Goal: Find specific page/section: Find specific page/section

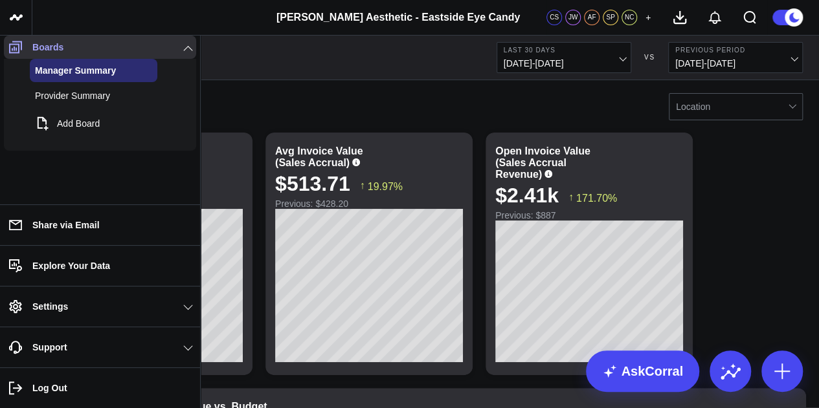
click at [185, 52] on link "Boards" at bounding box center [100, 47] width 192 height 23
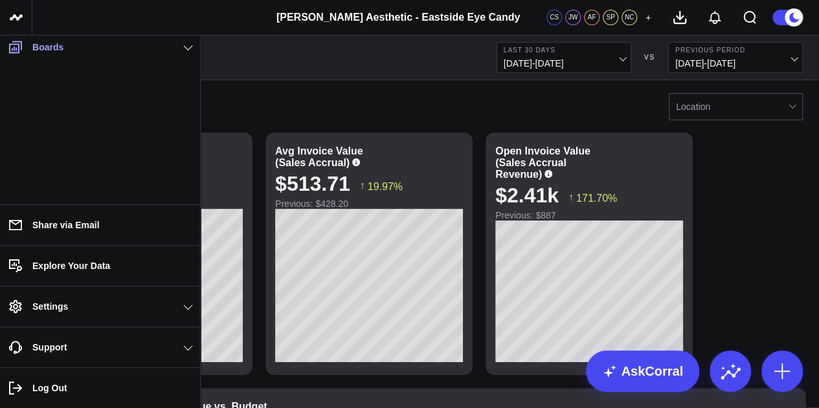
click at [182, 55] on link "Boards" at bounding box center [100, 47] width 192 height 23
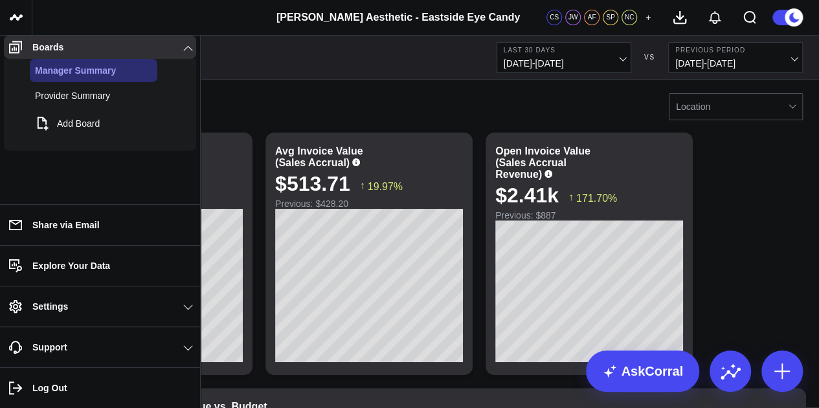
click at [130, 78] on icon at bounding box center [132, 71] width 16 height 16
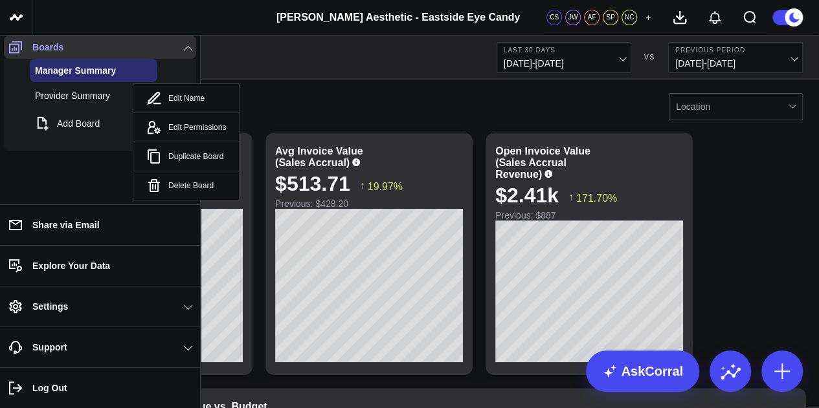
click at [173, 59] on link "Boards" at bounding box center [100, 47] width 192 height 23
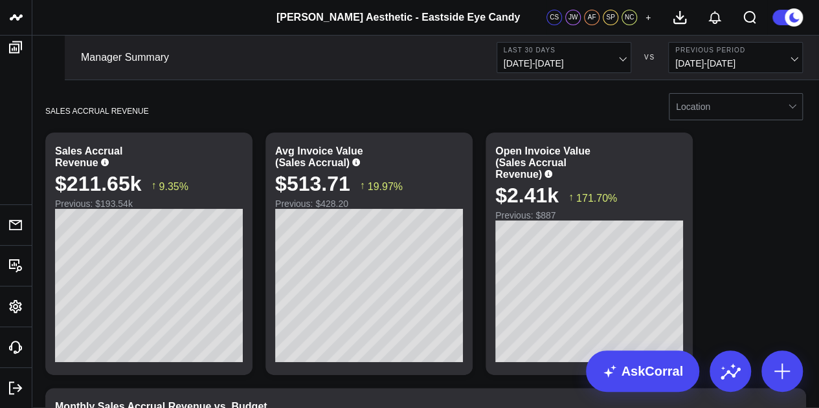
click at [338, 12] on link "[PERSON_NAME] Aesthetic - Eastside Eye Candy" at bounding box center [397, 17] width 243 height 11
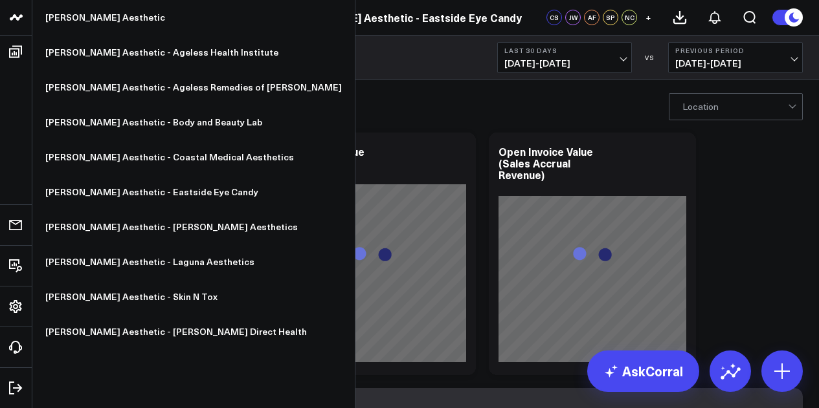
click at [12, 12] on icon at bounding box center [16, 18] width 16 height 16
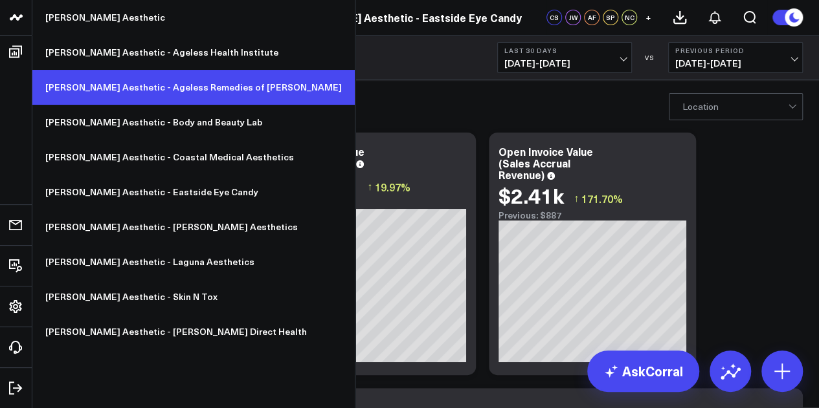
click at [193, 94] on link "[PERSON_NAME] Aesthetic - Ageless Remedies of [PERSON_NAME]" at bounding box center [193, 87] width 322 height 35
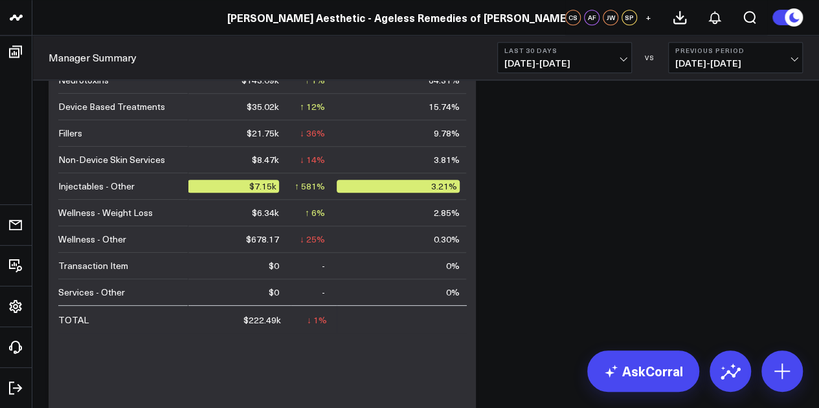
scroll to position [562, 0]
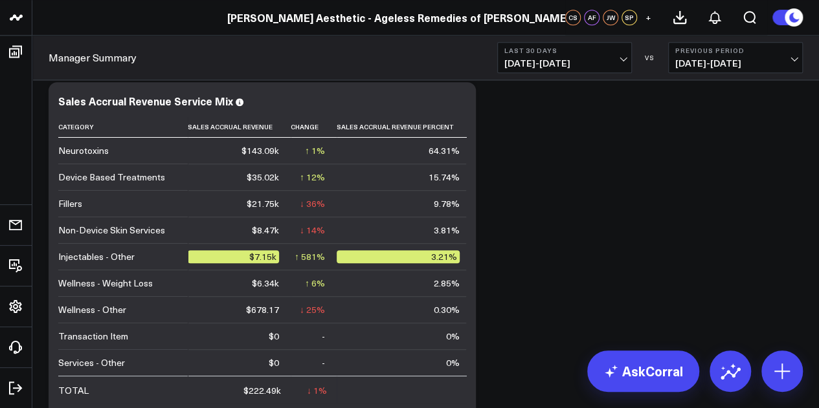
click at [617, 58] on span "07/16/25 - 08/14/25" at bounding box center [564, 63] width 120 height 10
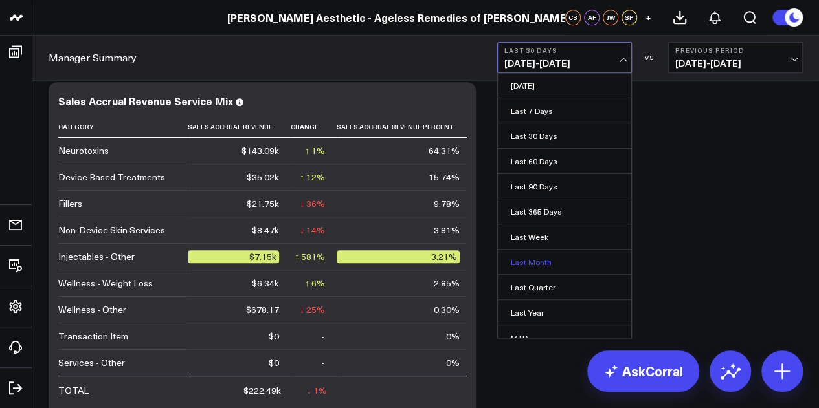
click at [558, 261] on link "Last Month" at bounding box center [564, 262] width 133 height 25
